Goal: Information Seeking & Learning: Understand process/instructions

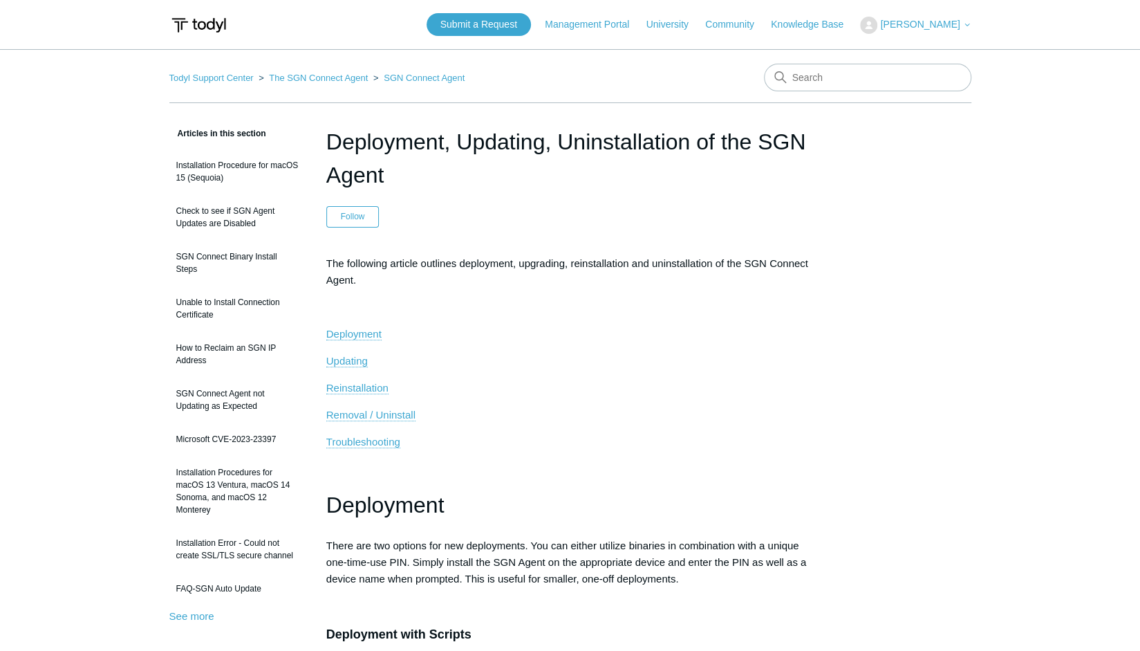
click at [943, 26] on span "[PERSON_NAME]" at bounding box center [920, 24] width 80 height 11
click at [335, 359] on span "Updating" at bounding box center [346, 361] width 41 height 12
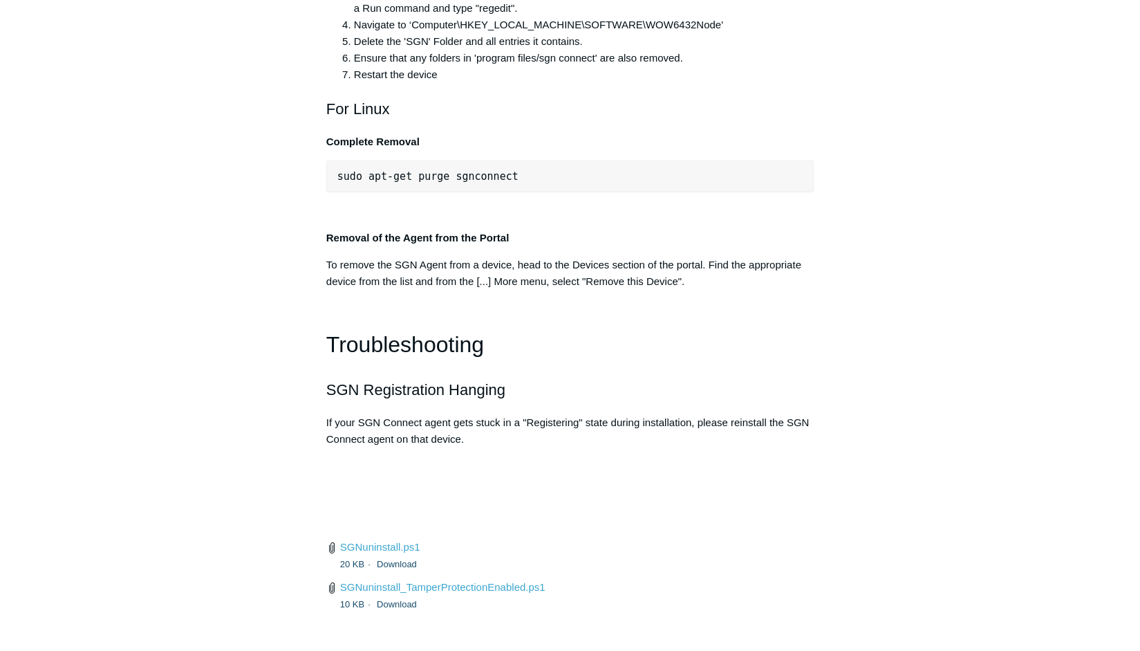
scroll to position [2998, 0]
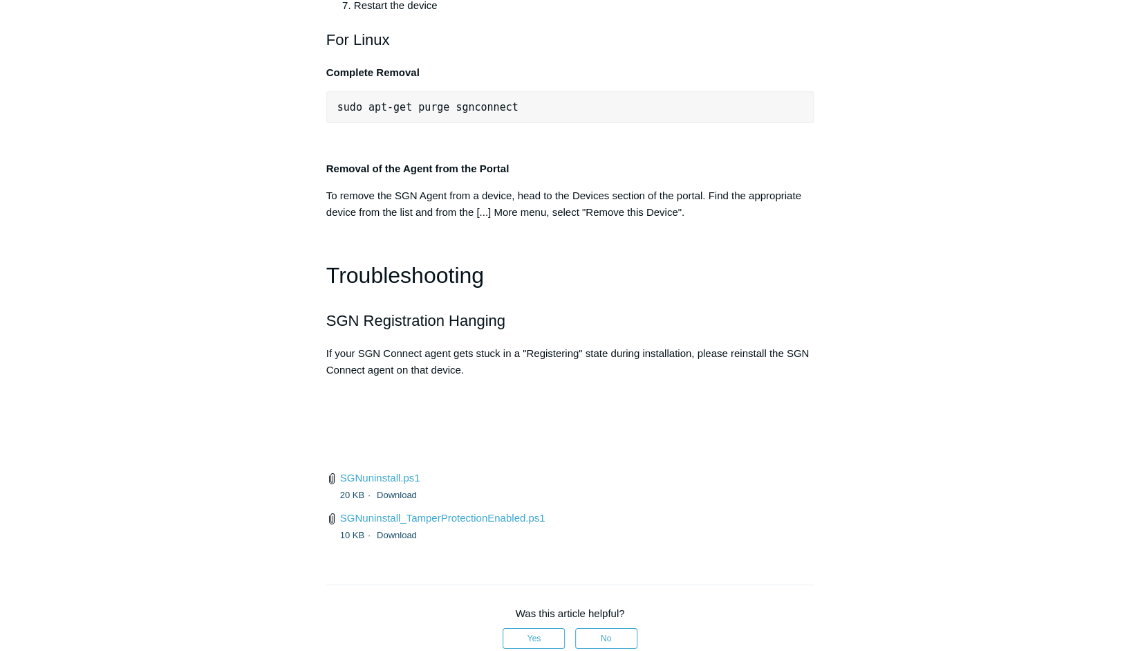
drag, startPoint x: 645, startPoint y: 346, endPoint x: 326, endPoint y: 345, distance: 318.8
drag, startPoint x: 411, startPoint y: 347, endPoint x: 890, endPoint y: 355, distance: 479.3
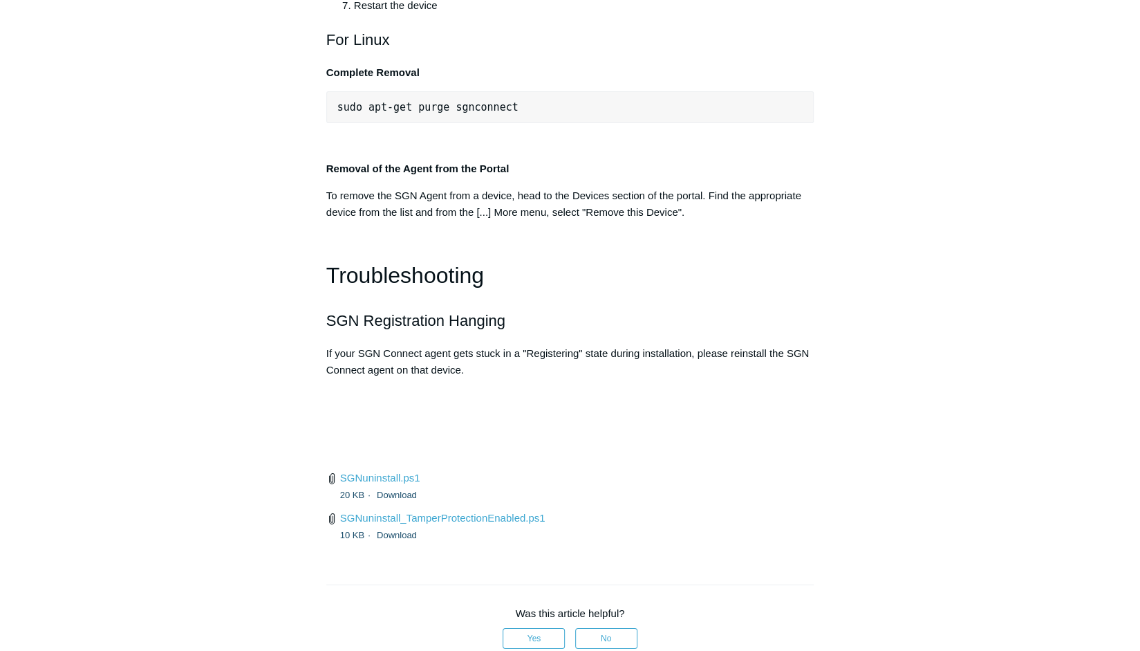
drag, startPoint x: 640, startPoint y: 346, endPoint x: 337, endPoint y: 345, distance: 302.9
copy span ""C:\Program Files\SGN Connect\uninstall.exe" /upgrade"
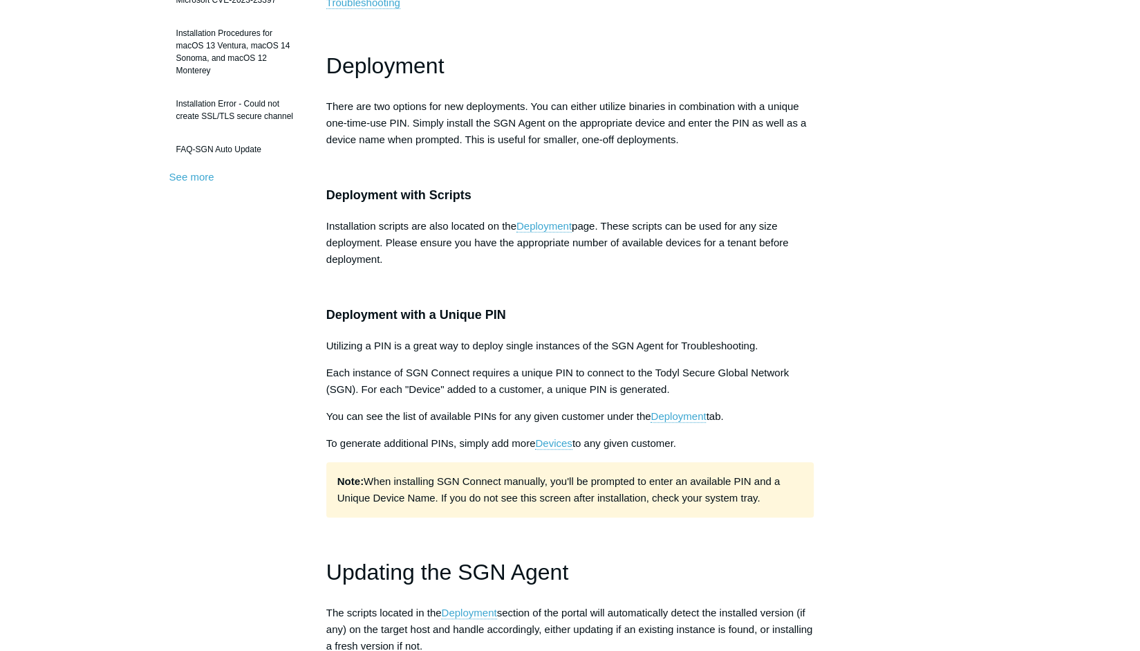
scroll to position [0, 0]
